Goal: Task Accomplishment & Management: Manage account settings

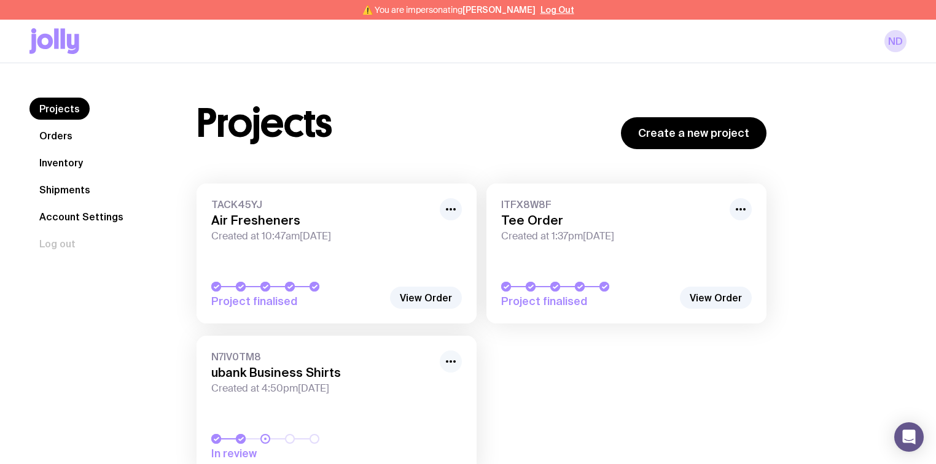
click at [449, 365] on icon "button" at bounding box center [450, 361] width 15 height 15
click at [410, 389] on button "Rename" at bounding box center [422, 389] width 59 height 12
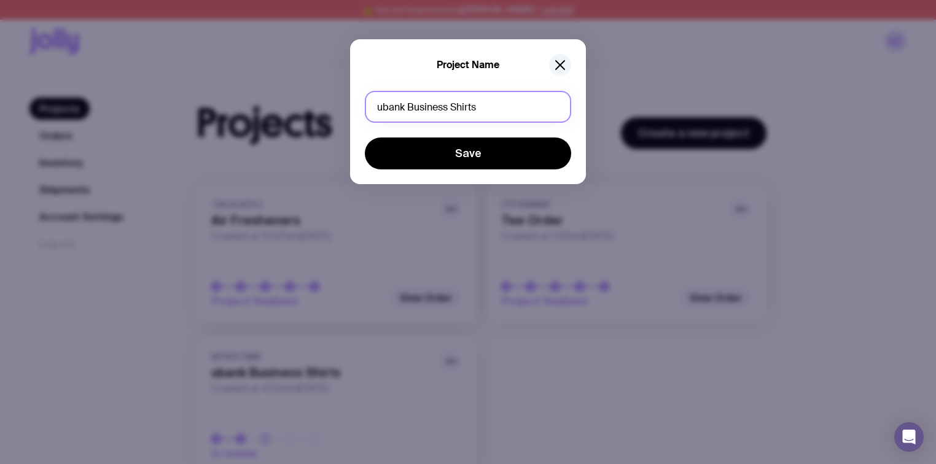
drag, startPoint x: 408, startPoint y: 108, endPoint x: 558, endPoint y: 113, distance: 149.9
click at [558, 113] on input "ubank Business Shirts" at bounding box center [468, 107] width 206 height 32
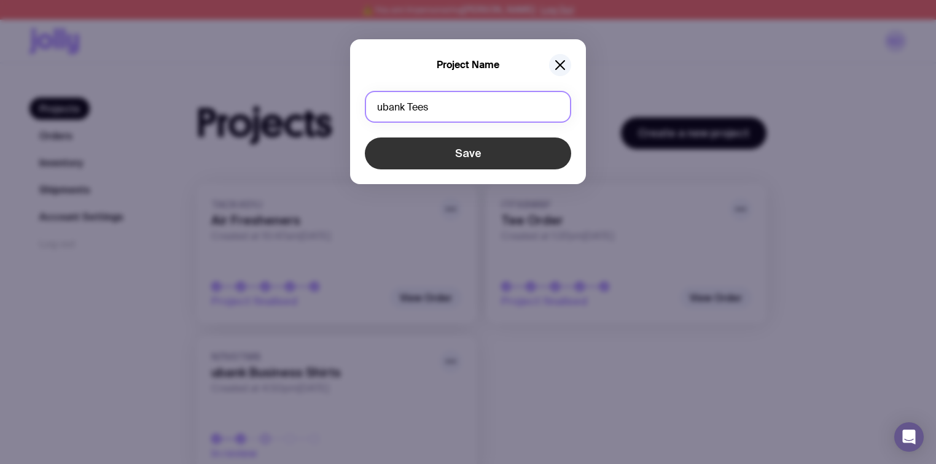
type input "ubank Tees"
click at [486, 161] on button "Save" at bounding box center [468, 154] width 206 height 32
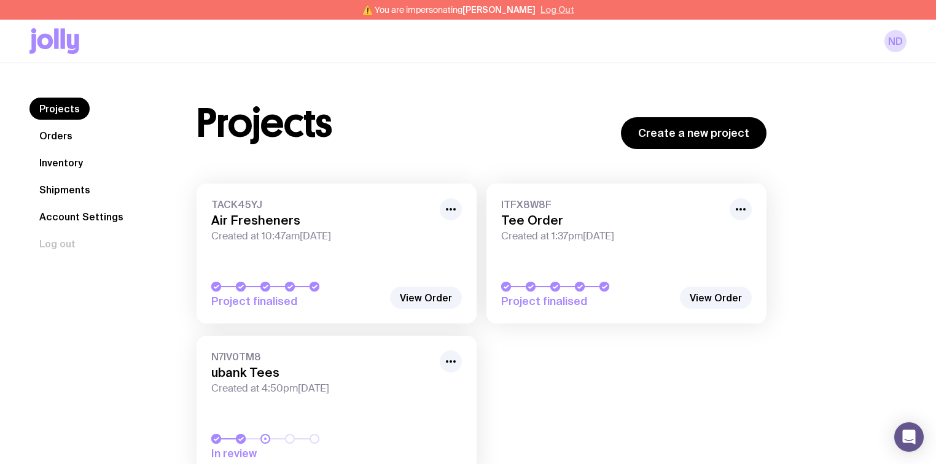
click at [546, 11] on button "Log Out" at bounding box center [557, 10] width 34 height 10
